Goal: Transaction & Acquisition: Purchase product/service

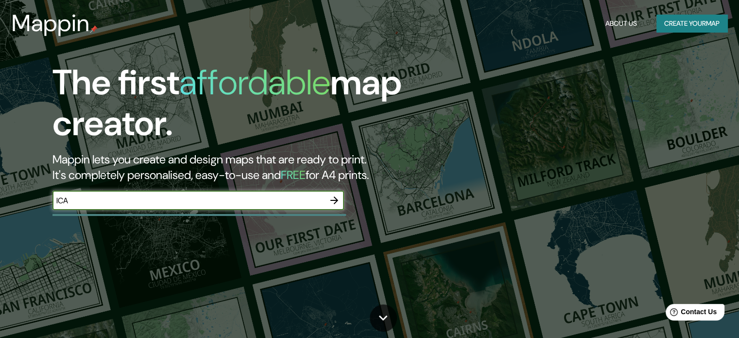
type input "ICA"
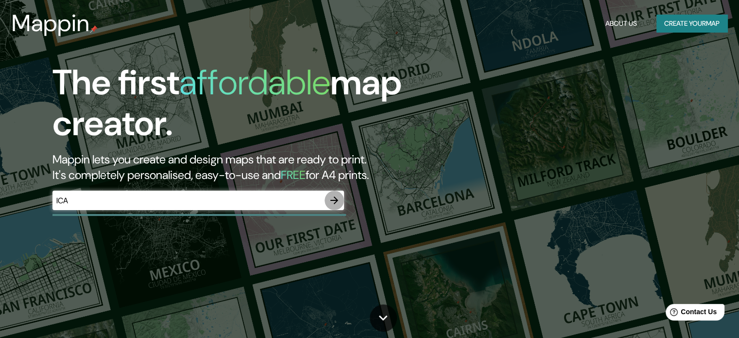
click at [332, 199] on icon "button" at bounding box center [335, 200] width 12 height 12
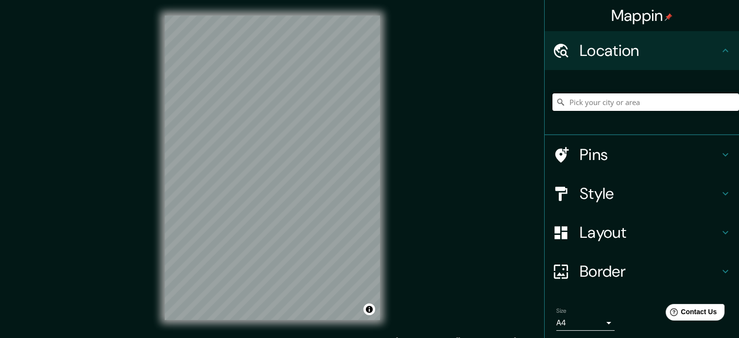
click at [595, 104] on input "Pick your city or area" at bounding box center [646, 102] width 187 height 18
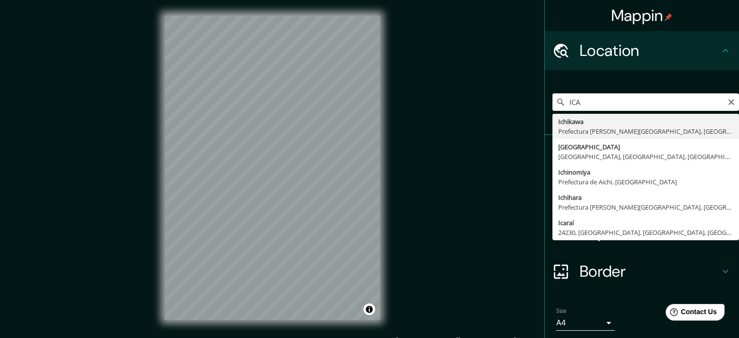
click at [598, 96] on input "ICA" at bounding box center [646, 102] width 187 height 18
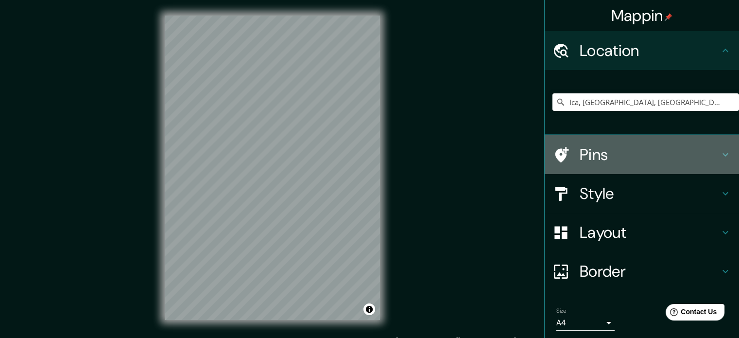
click at [584, 158] on h4 "Pins" at bounding box center [650, 154] width 140 height 19
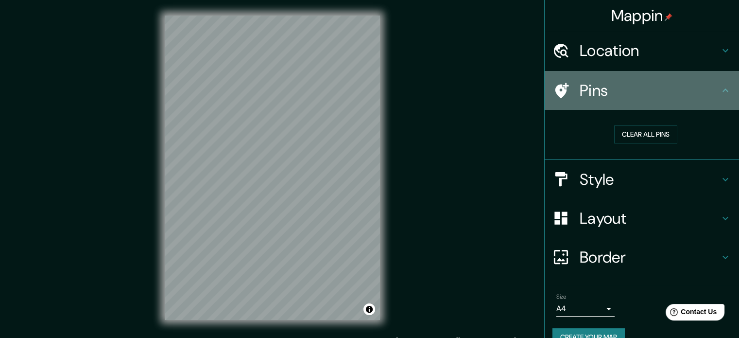
drag, startPoint x: 573, startPoint y: 87, endPoint x: 458, endPoint y: 106, distance: 115.9
click at [572, 87] on div "Pins" at bounding box center [642, 90] width 194 height 39
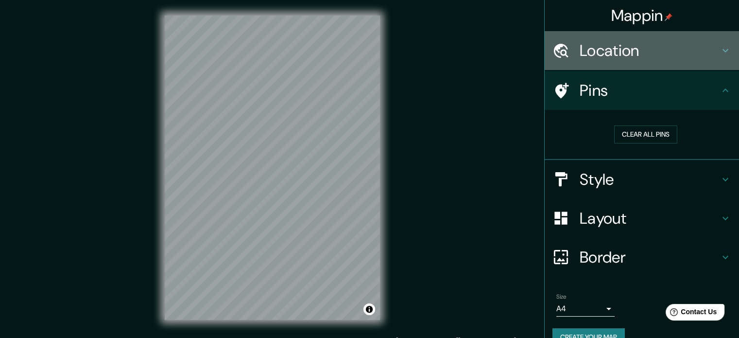
click at [621, 46] on h4 "Location" at bounding box center [650, 50] width 140 height 19
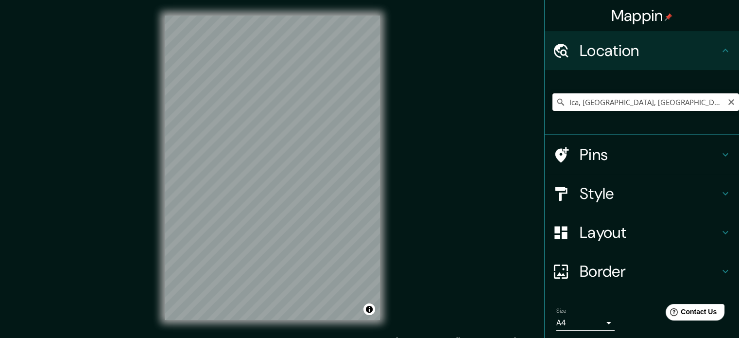
click at [668, 101] on input "Ica, [GEOGRAPHIC_DATA], [GEOGRAPHIC_DATA]" at bounding box center [646, 102] width 187 height 18
drag, startPoint x: 669, startPoint y: 101, endPoint x: 591, endPoint y: 103, distance: 77.8
click at [567, 106] on input "Ica, [GEOGRAPHIC_DATA], [GEOGRAPHIC_DATA]" at bounding box center [646, 102] width 187 height 18
click at [608, 236] on h4 "Layout" at bounding box center [650, 232] width 140 height 19
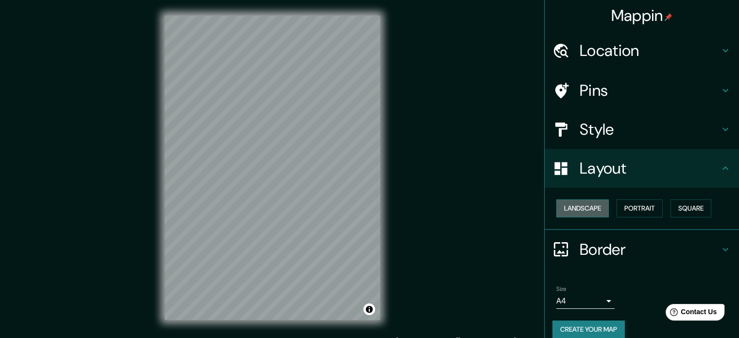
click at [592, 211] on button "Landscape" at bounding box center [583, 208] width 53 height 18
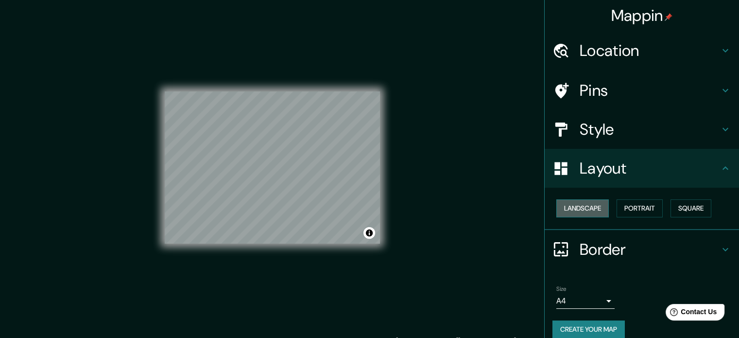
click at [592, 211] on button "Landscape" at bounding box center [583, 208] width 53 height 18
click at [645, 200] on button "Portrait" at bounding box center [640, 208] width 46 height 18
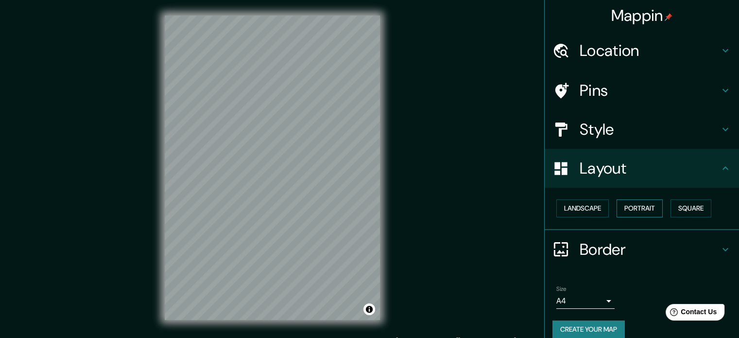
drag, startPoint x: 687, startPoint y: 206, endPoint x: 654, endPoint y: 206, distance: 32.6
click at [681, 206] on button "Square" at bounding box center [691, 208] width 41 height 18
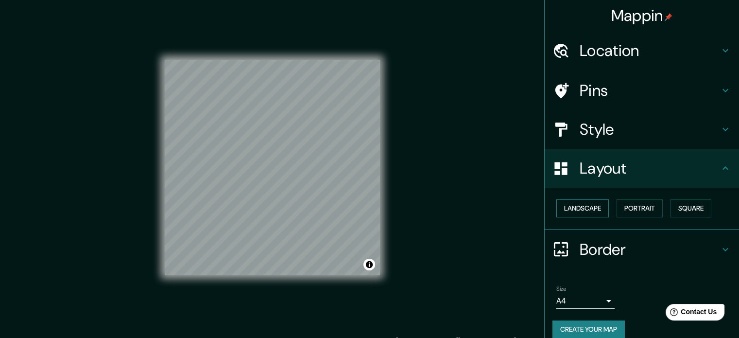
click at [562, 208] on button "Landscape" at bounding box center [583, 208] width 53 height 18
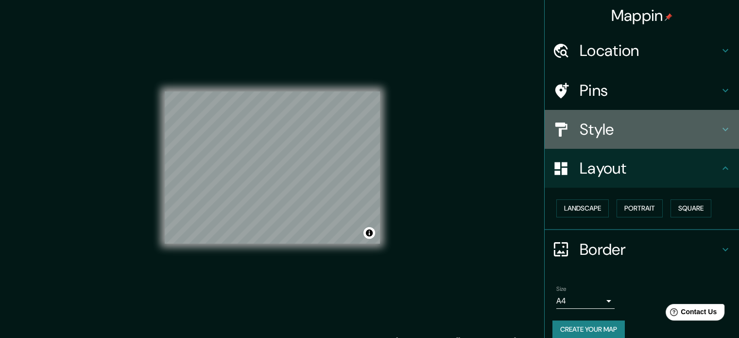
click at [593, 128] on h4 "Style" at bounding box center [650, 129] width 140 height 19
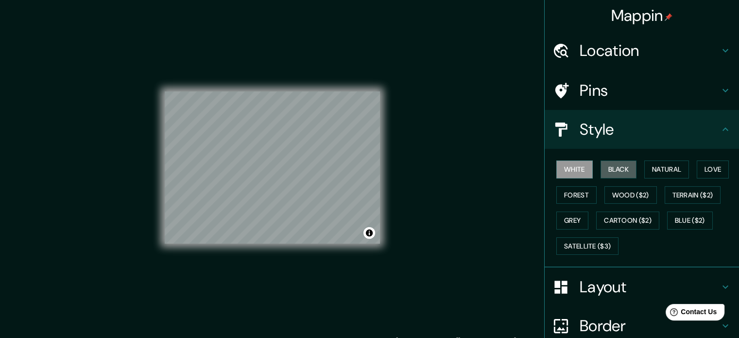
drag, startPoint x: 609, startPoint y: 172, endPoint x: 634, endPoint y: 168, distance: 25.6
click at [610, 172] on button "Black" at bounding box center [619, 169] width 36 height 18
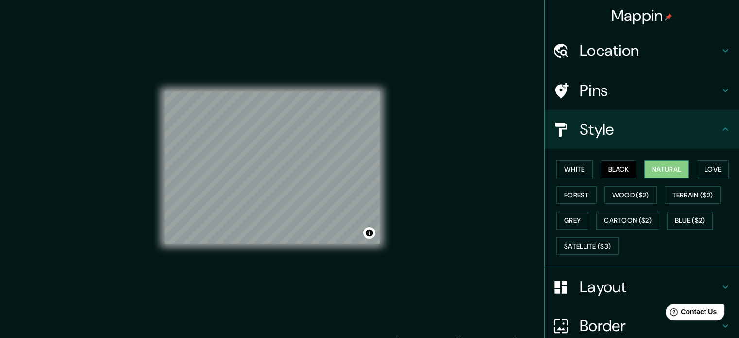
click at [650, 168] on button "Natural" at bounding box center [667, 169] width 45 height 18
click at [708, 169] on button "Love" at bounding box center [713, 169] width 32 height 18
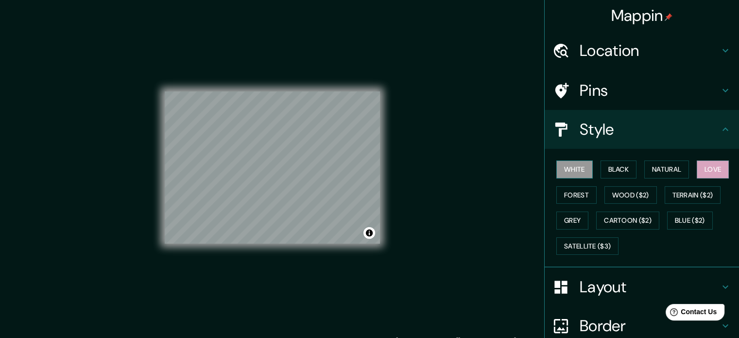
click at [574, 167] on button "White" at bounding box center [575, 169] width 36 height 18
click at [620, 167] on button "Black" at bounding box center [619, 169] width 36 height 18
click at [560, 184] on div "White Black Natural Love Forest Wood ($2) Terrain ($2) Grey Cartoon ($2) Blue (…" at bounding box center [646, 208] width 187 height 102
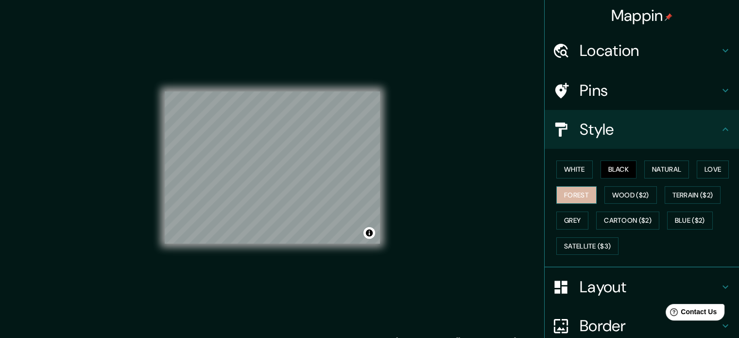
click at [572, 193] on button "Forest" at bounding box center [577, 195] width 40 height 18
click at [571, 219] on button "Grey" at bounding box center [573, 220] width 32 height 18
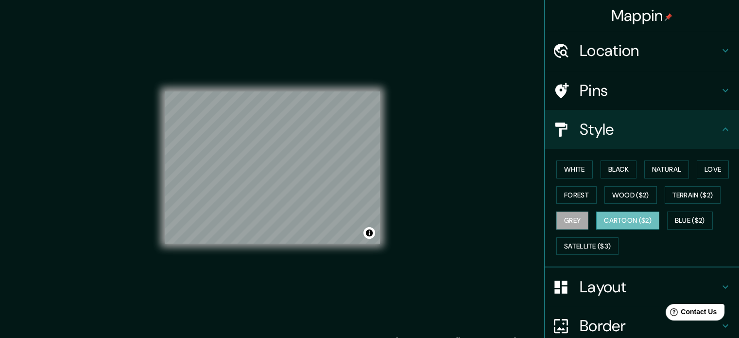
click at [615, 217] on button "Cartoon ($2)" at bounding box center [628, 220] width 63 height 18
click at [679, 217] on button "Blue ($2)" at bounding box center [690, 220] width 46 height 18
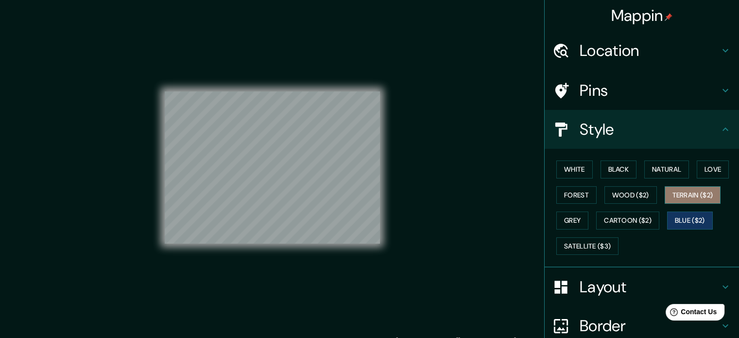
click at [686, 199] on button "Terrain ($2)" at bounding box center [693, 195] width 56 height 18
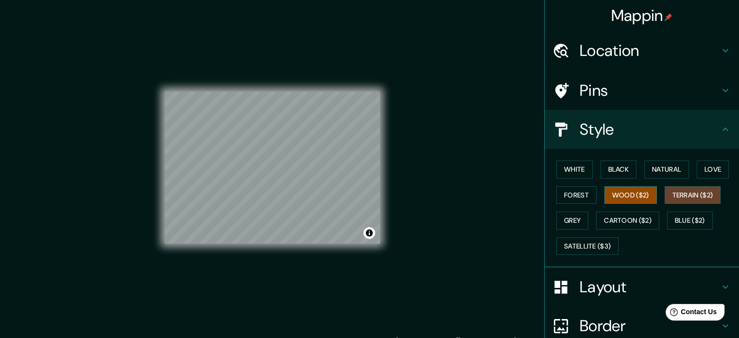
drag, startPoint x: 634, startPoint y: 194, endPoint x: 628, endPoint y: 192, distance: 6.6
click at [633, 194] on button "Wood ($2)" at bounding box center [631, 195] width 53 height 18
click at [586, 168] on div "White Black Natural Love Forest Wood ($2) Terrain ($2) Grey Cartoon ($2) Blue (…" at bounding box center [646, 208] width 187 height 102
click at [571, 169] on button "White" at bounding box center [575, 169] width 36 height 18
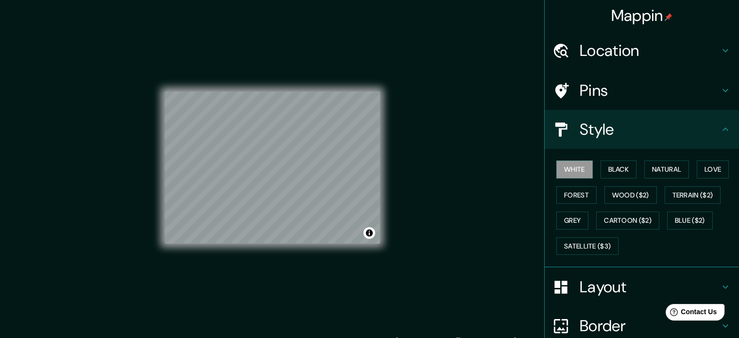
click at [590, 87] on h4 "Pins" at bounding box center [650, 90] width 140 height 19
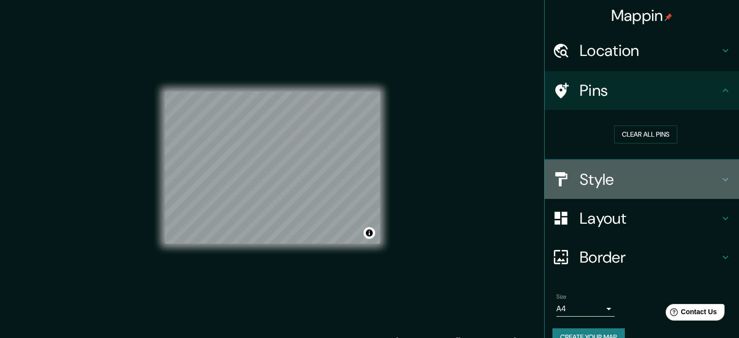
click at [580, 185] on h4 "Style" at bounding box center [650, 179] width 140 height 19
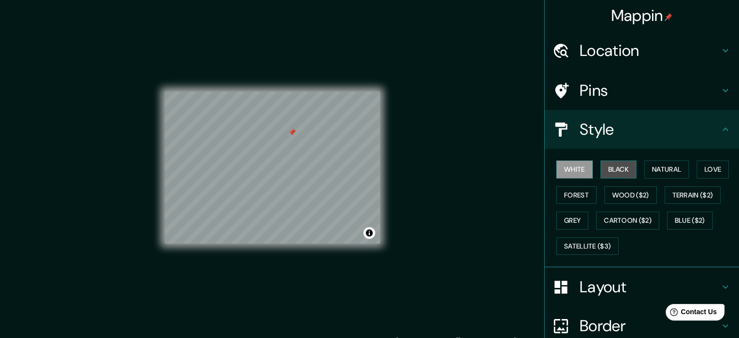
click at [607, 175] on button "Black" at bounding box center [619, 169] width 36 height 18
click at [575, 166] on button "White" at bounding box center [575, 169] width 36 height 18
click at [371, 233] on button "Toggle attribution" at bounding box center [370, 233] width 12 height 12
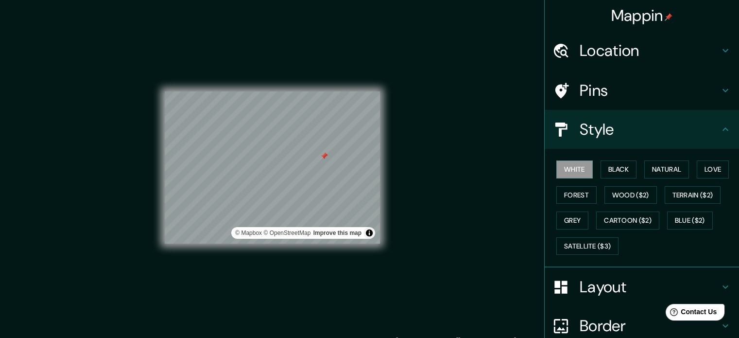
click at [578, 101] on div "Pins" at bounding box center [642, 90] width 194 height 39
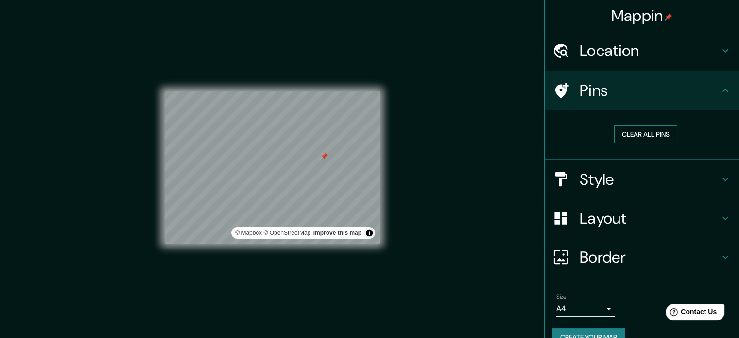
click at [638, 131] on button "Clear all pins" at bounding box center [646, 134] width 63 height 18
click at [597, 53] on h4 "Location" at bounding box center [650, 50] width 140 height 19
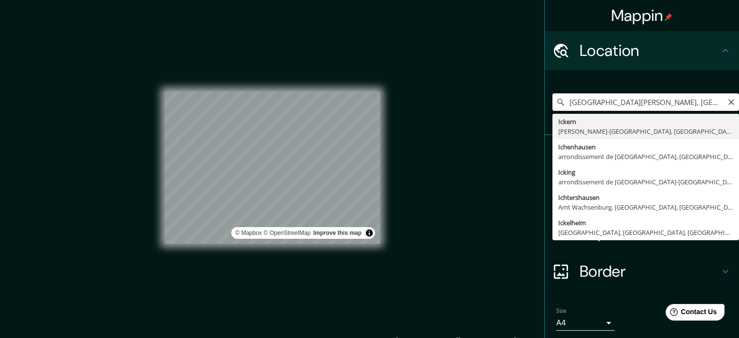
click at [703, 104] on input "[GEOGRAPHIC_DATA][PERSON_NAME], [GEOGRAPHIC_DATA], [GEOGRAPHIC_DATA] 1170000, […" at bounding box center [646, 102] width 187 height 18
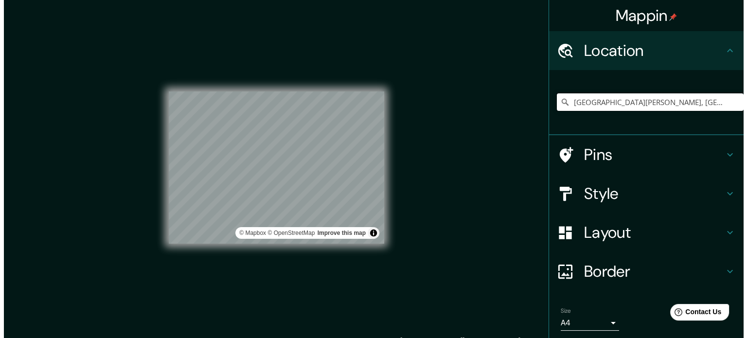
scroll to position [0, 21]
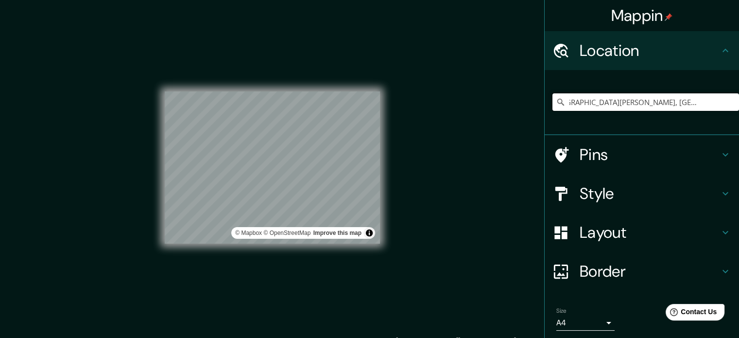
drag, startPoint x: 721, startPoint y: 103, endPoint x: 597, endPoint y: 110, distance: 124.2
click at [597, 110] on input "[GEOGRAPHIC_DATA][PERSON_NAME], [GEOGRAPHIC_DATA], [GEOGRAPHIC_DATA], [GEOGRAPH…" at bounding box center [646, 102] width 187 height 18
type input "[GEOGRAPHIC_DATA][PERSON_NAME], [GEOGRAPHIC_DATA], [GEOGRAPHIC_DATA], [GEOGRAPH…"
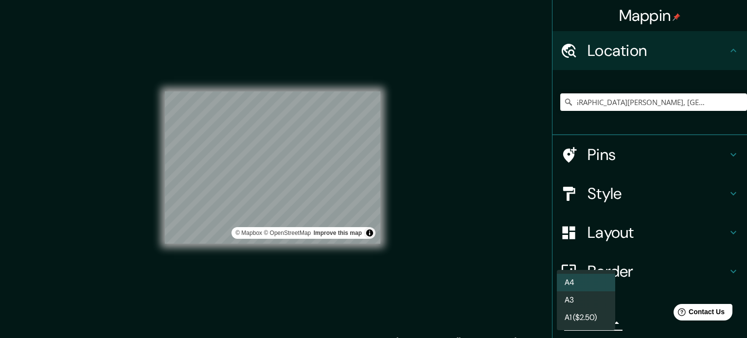
click at [580, 321] on body "Mappin Location [GEOGRAPHIC_DATA][PERSON_NAME], [GEOGRAPHIC_DATA], [GEOGRAPHIC_…" at bounding box center [373, 169] width 747 height 338
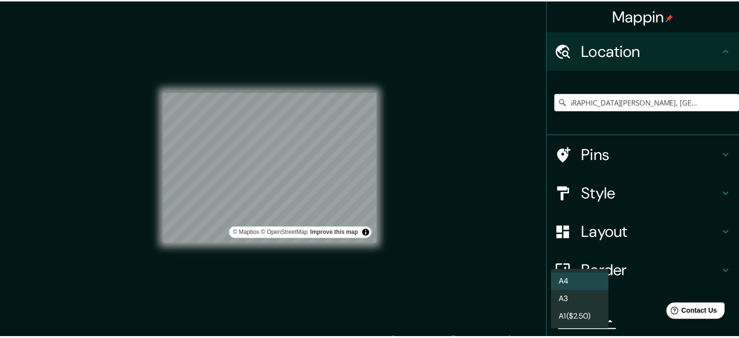
scroll to position [0, 0]
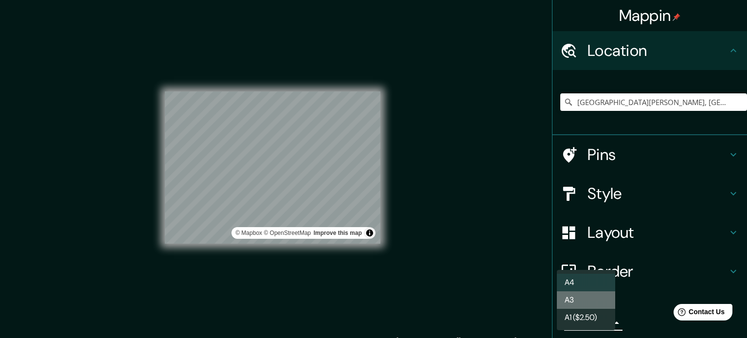
click at [585, 302] on li "A3" at bounding box center [586, 300] width 58 height 18
type input "a4"
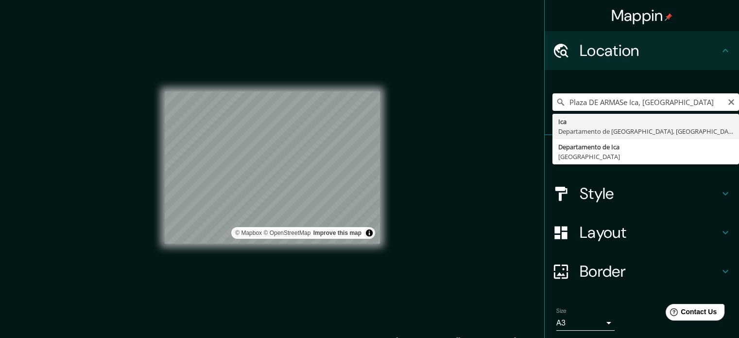
type input "Ica, [GEOGRAPHIC_DATA], [GEOGRAPHIC_DATA]"
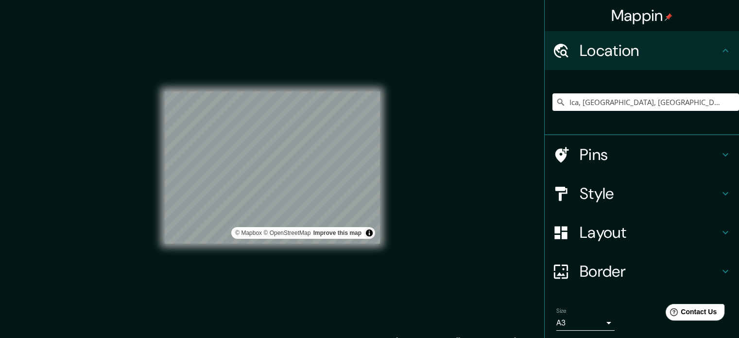
drag, startPoint x: 214, startPoint y: 85, endPoint x: 267, endPoint y: 237, distance: 161.6
click at [269, 248] on div "© Mapbox © OpenStreetMap Improve this map" at bounding box center [272, 168] width 215 height 304
click at [282, 233] on div "© Mapbox © OpenStreetMap Improve this map" at bounding box center [272, 167] width 215 height 152
